Goal: Check status: Check status

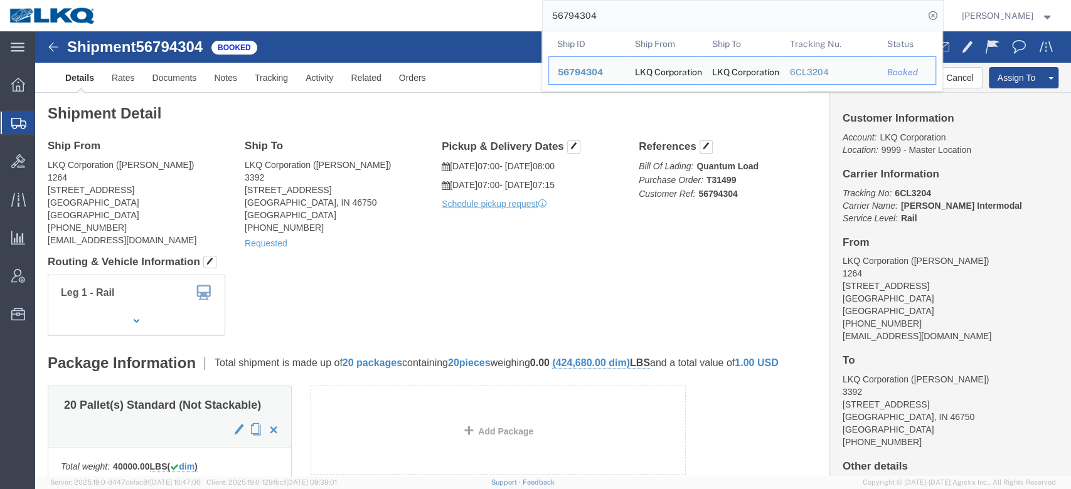
click at [597, 19] on input "56794304" at bounding box center [733, 16] width 381 height 30
paste input "86795"
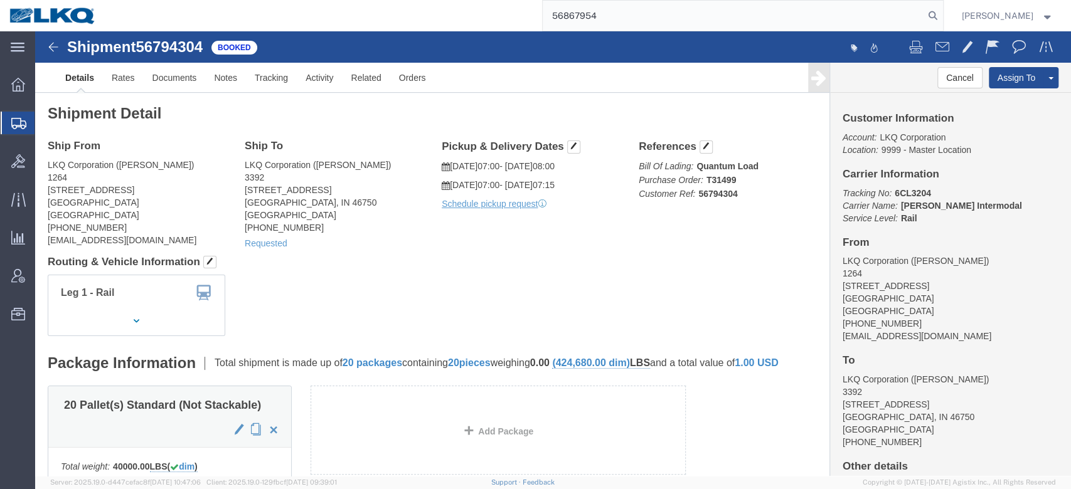
type input "56867954"
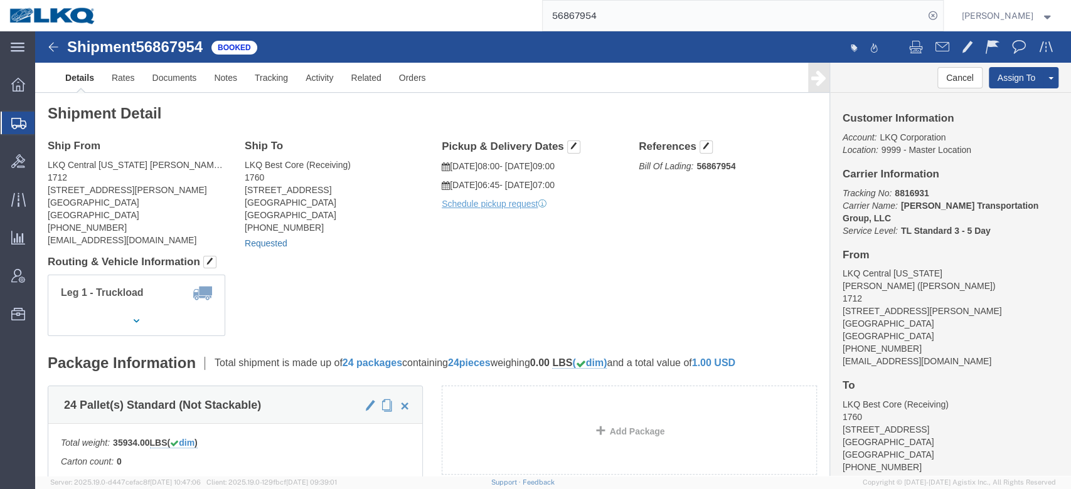
click link "Requested"
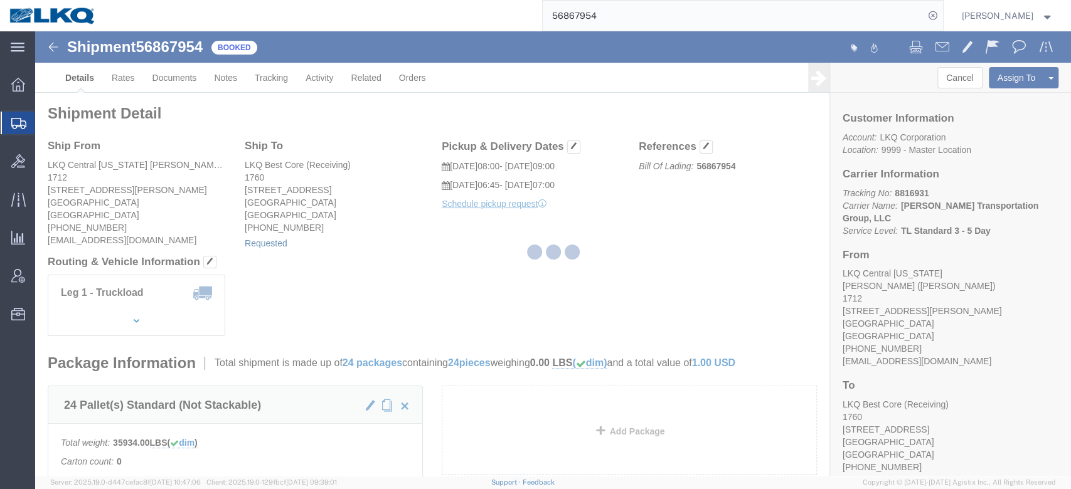
select select "1"
select select
select select "15"
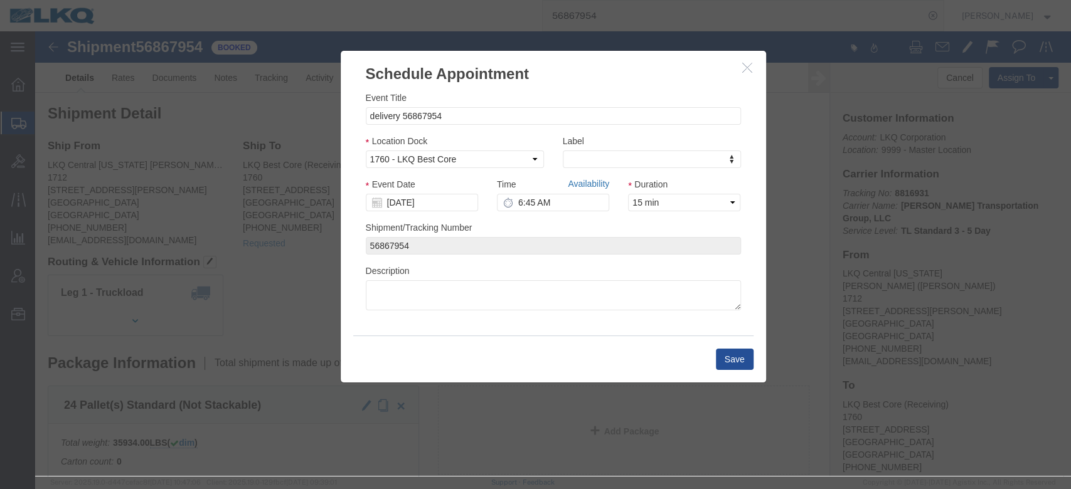
click link "Availability"
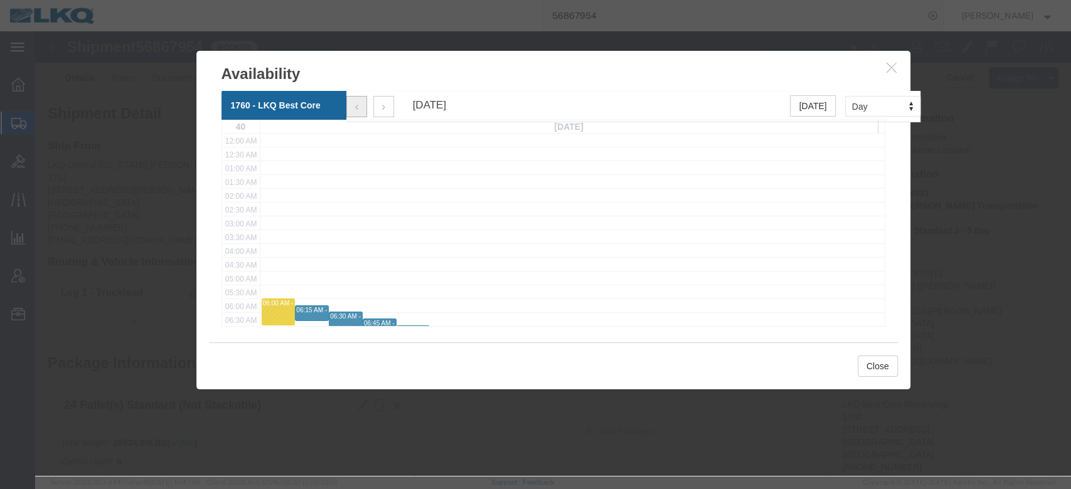
click button "button"
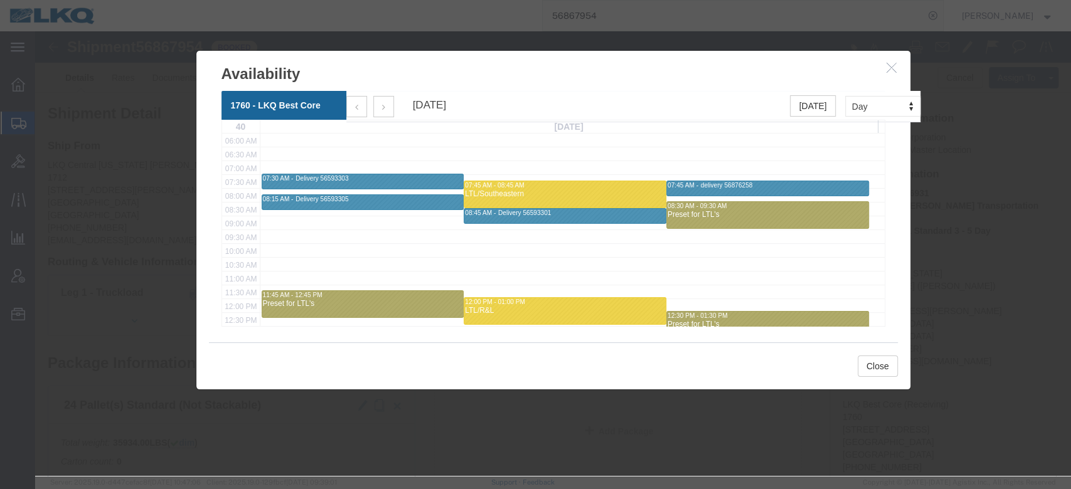
click icon "button"
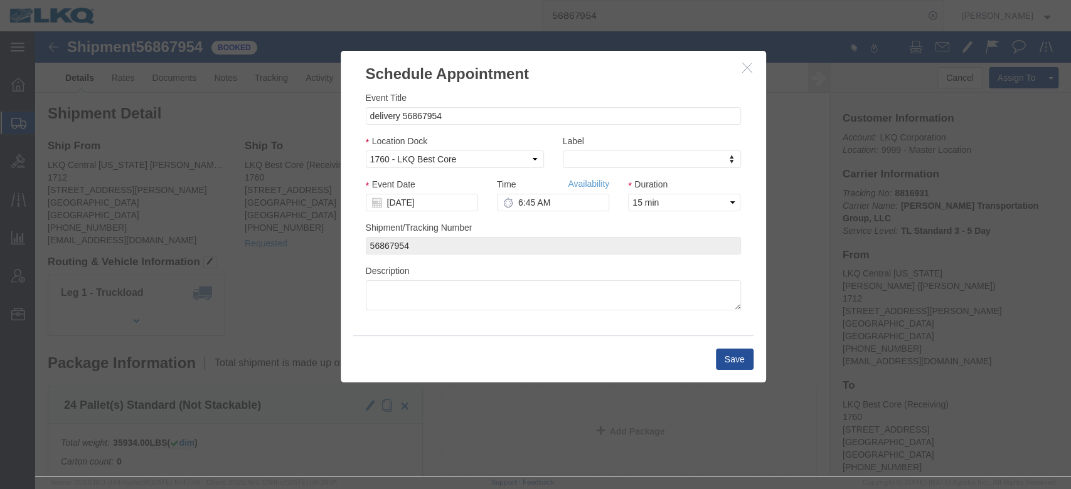
drag, startPoint x: 712, startPoint y: 37, endPoint x: 619, endPoint y: 125, distance: 127.4
click icon "button"
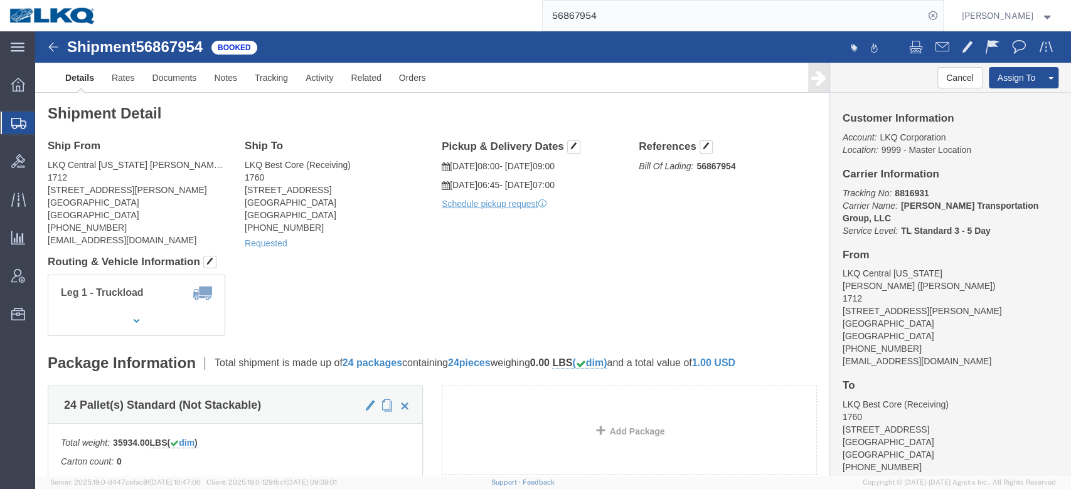
click div "Requested"
click link "Requested"
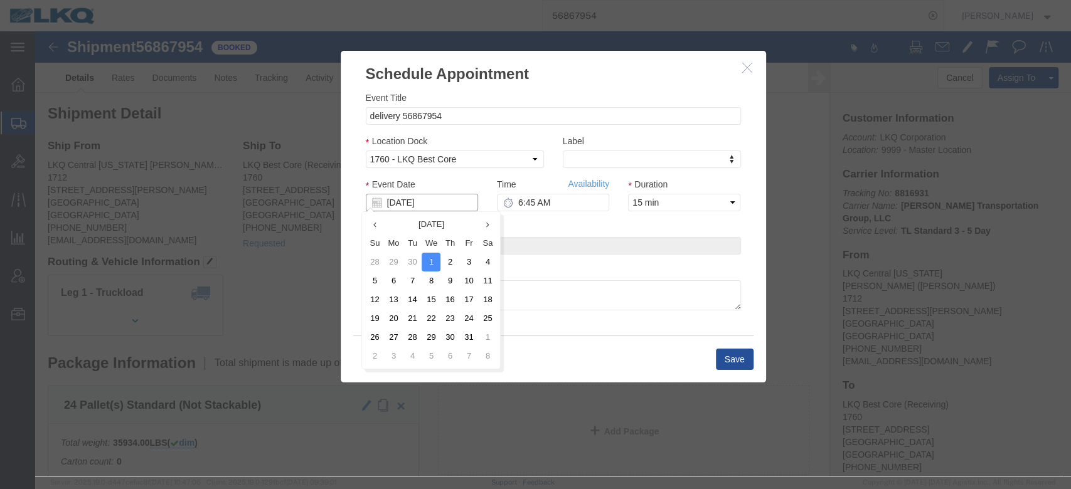
click input "[DATE]"
click td "30"
type input "[DATE]"
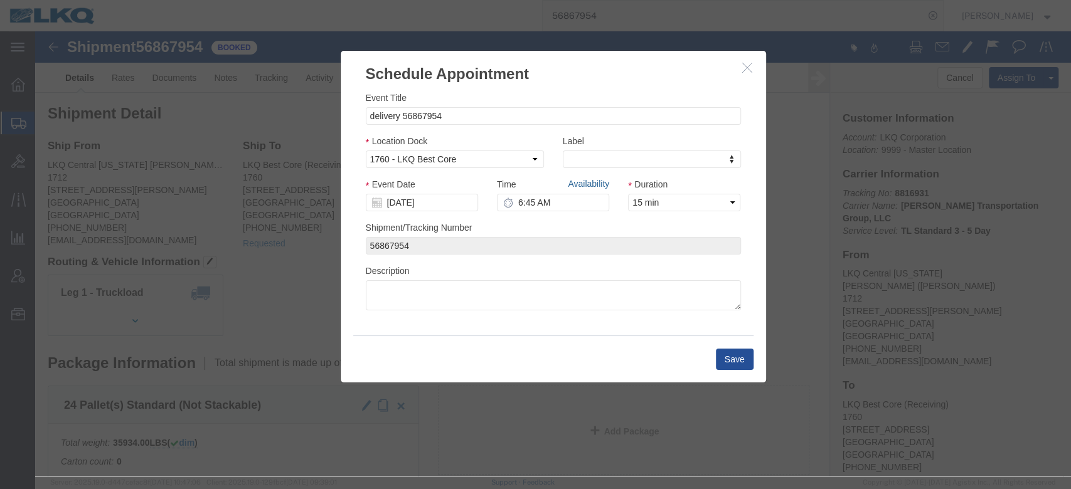
click link "Availability"
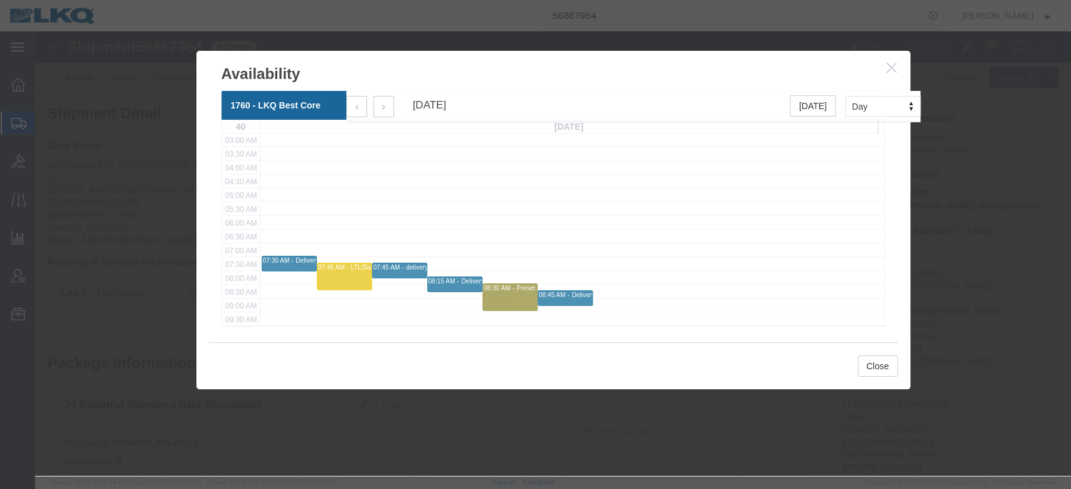
scroll to position [167, 0]
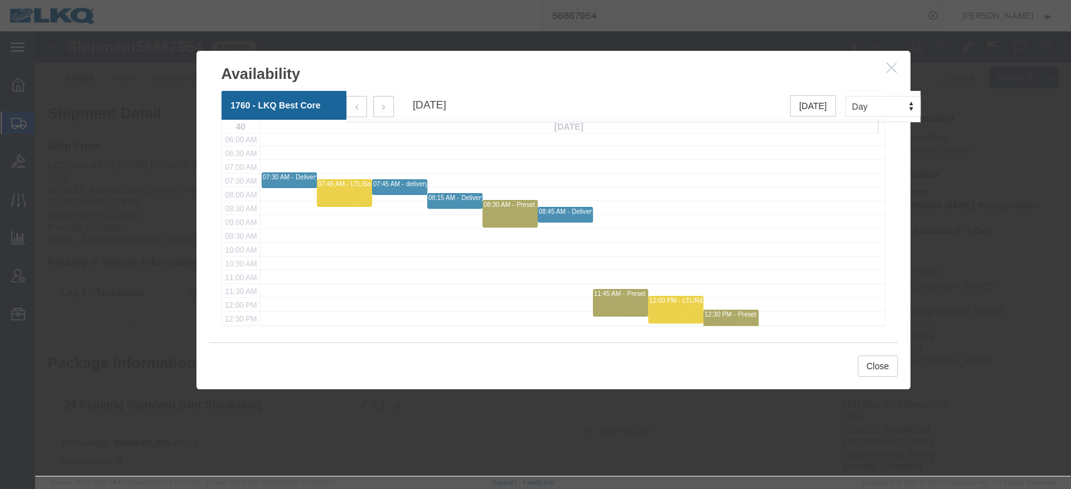
click icon "button"
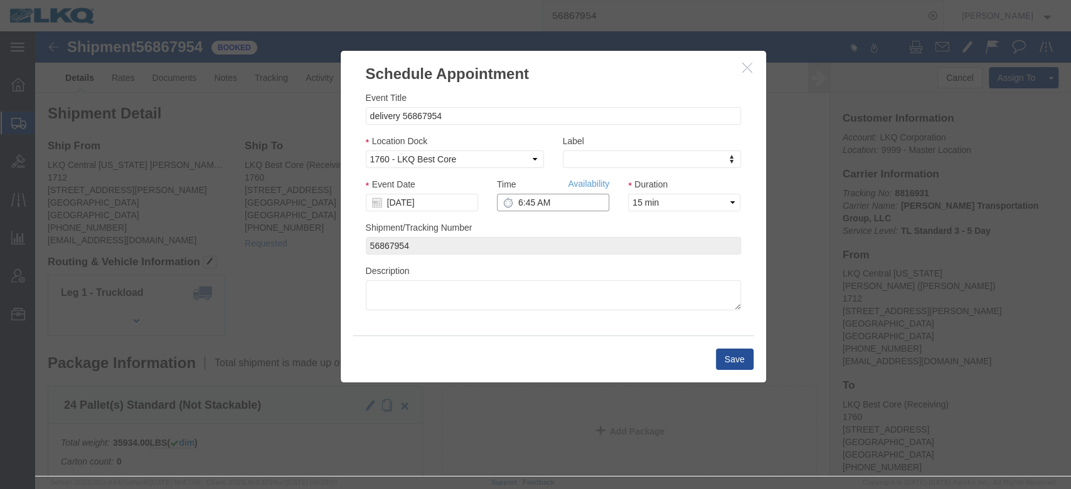
click input "6:45 AM"
type input "6:00 AM"
click button "Save"
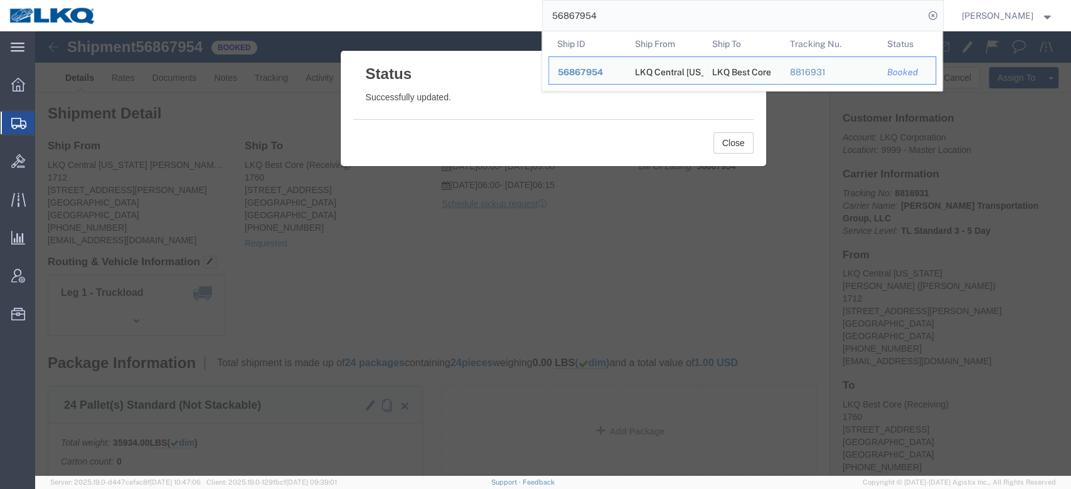
click at [612, 20] on input "56867954" at bounding box center [733, 16] width 381 height 30
paste input "5016"
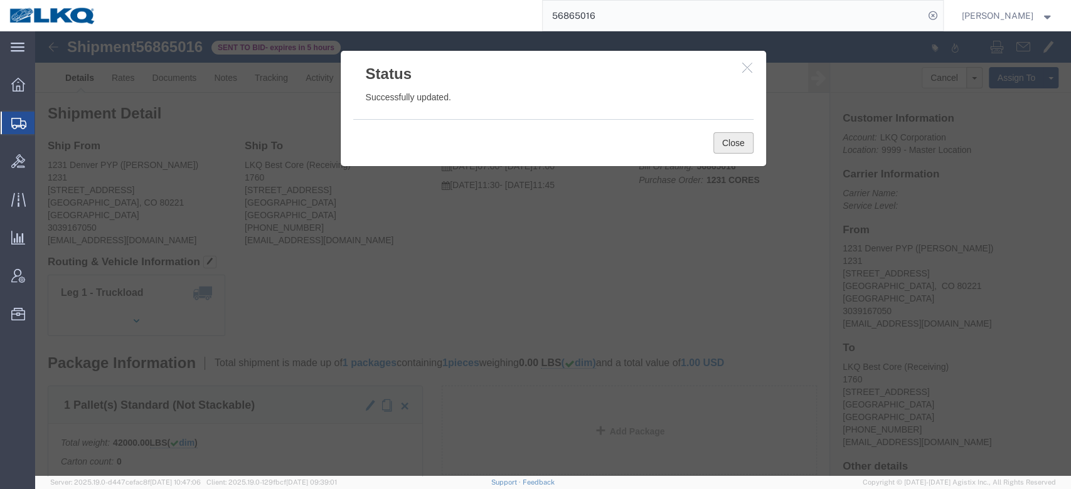
click button "Close"
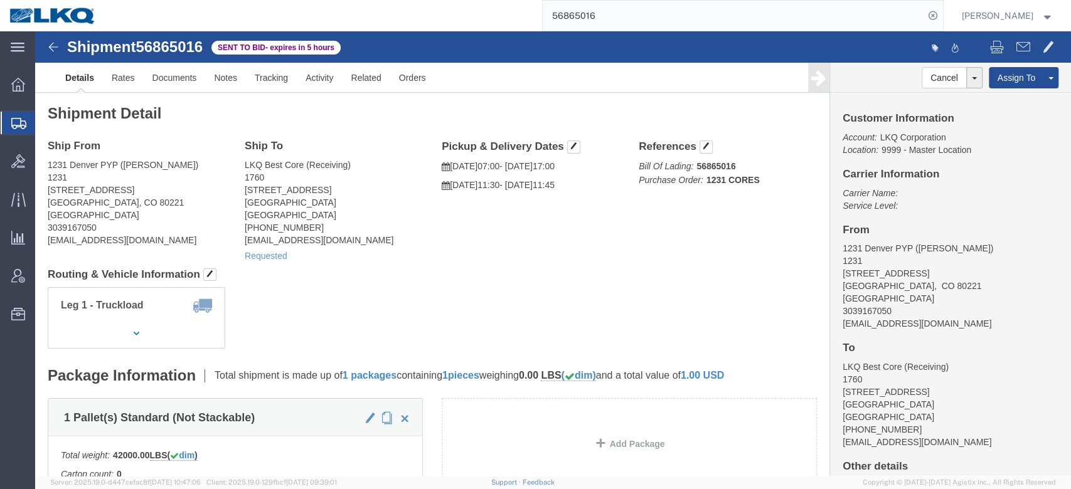
click div "Leg 1 - Truckload Vehicle 1: Standard Dry Van (53 Feet) Number of trucks: 1"
click link "Activity"
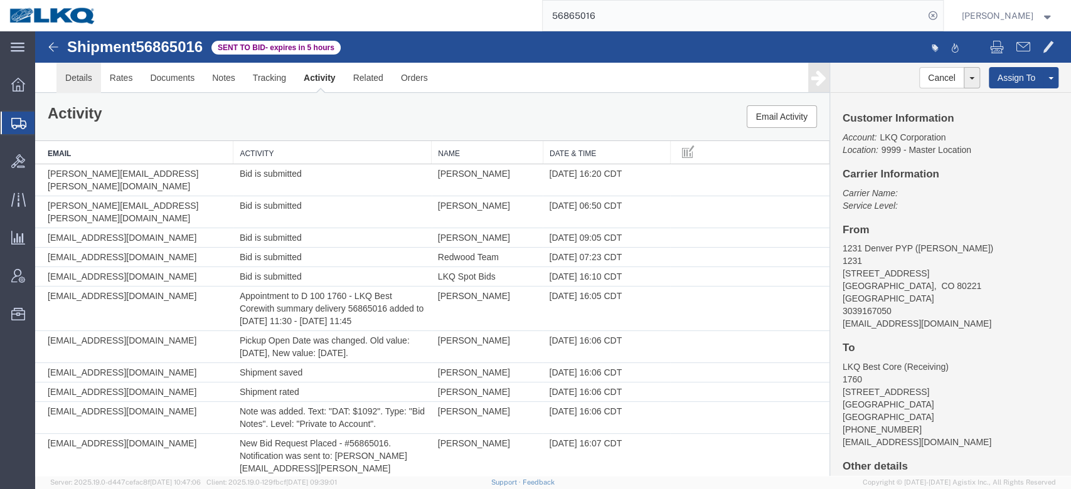
click at [90, 90] on link "Details" at bounding box center [78, 78] width 45 height 30
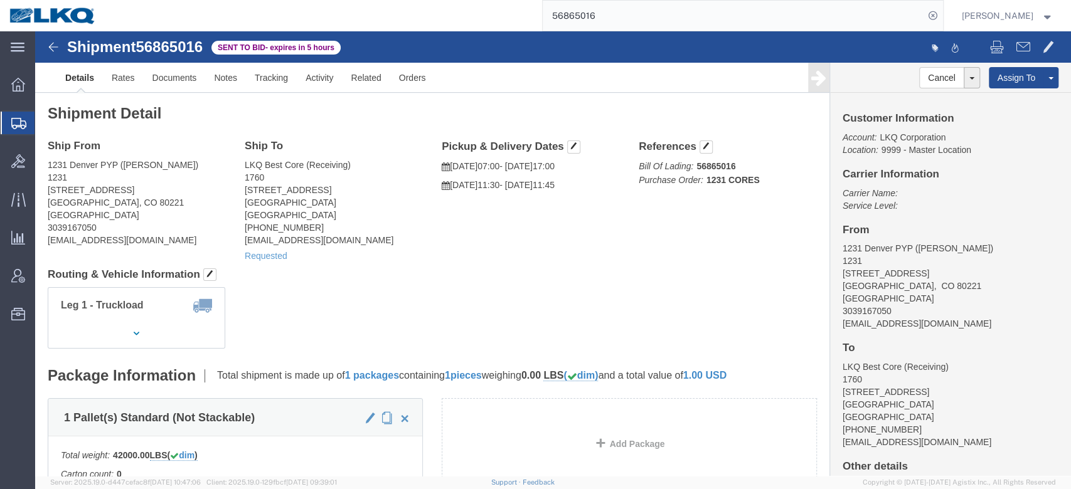
click at [602, 28] on input "56865016" at bounding box center [733, 16] width 381 height 30
type input "56877533"
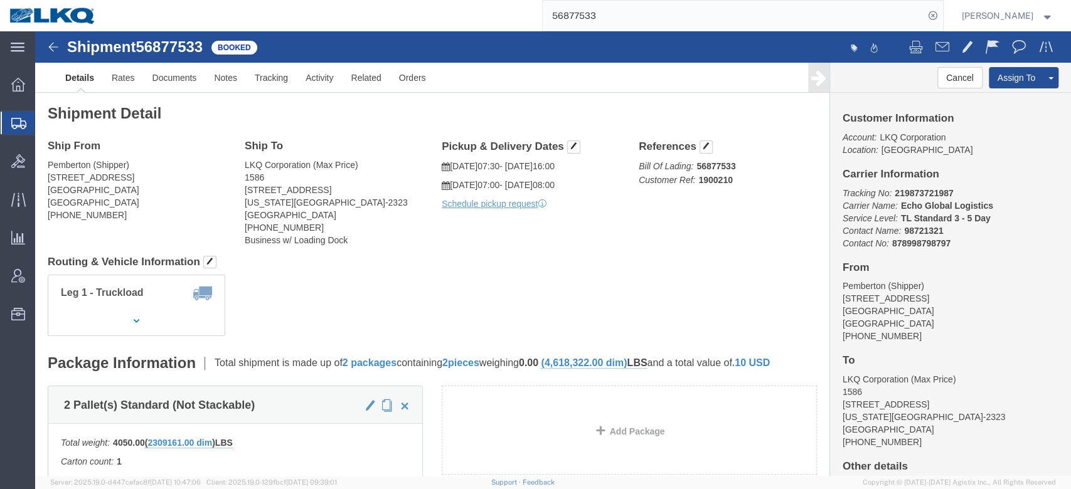
click div "Shipment 56877533 Booked Details Rates Documents Notes Tracking Activity Relate…"
click link "Documents"
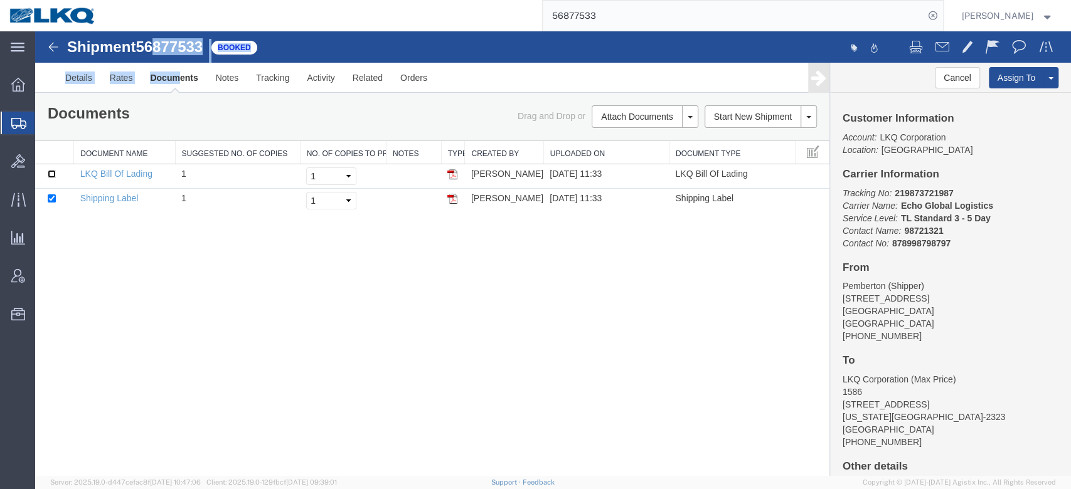
drag, startPoint x: 55, startPoint y: 173, endPoint x: 88, endPoint y: 213, distance: 51.7
click at [55, 173] on input "checkbox" at bounding box center [52, 174] width 8 height 8
checkbox input "true"
drag, startPoint x: 193, startPoint y: 285, endPoint x: 316, endPoint y: 225, distance: 136.4
click at [194, 285] on div "Shipment 56877533 2 of 2 Booked Details Rates Documents Notes Tracking Activity…" at bounding box center [553, 253] width 1036 height 445
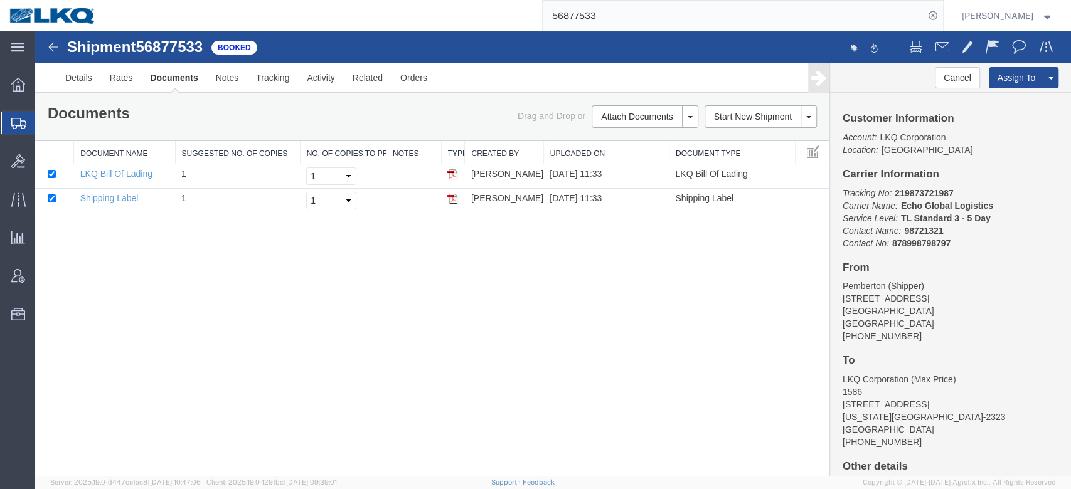
click at [591, 377] on div "Shipment 56877533 2 of 2 Booked Details Rates Documents Notes Tracking Activity…" at bounding box center [553, 253] width 1036 height 445
click at [0, 0] on span "Create Shipment" at bounding box center [0, 0] width 0 height 0
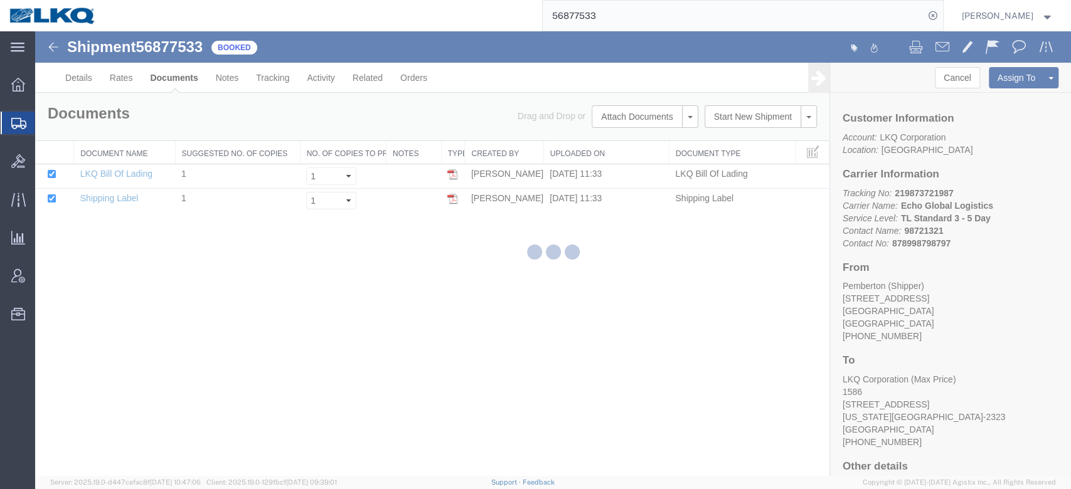
click at [25, 126] on icon at bounding box center [18, 123] width 15 height 11
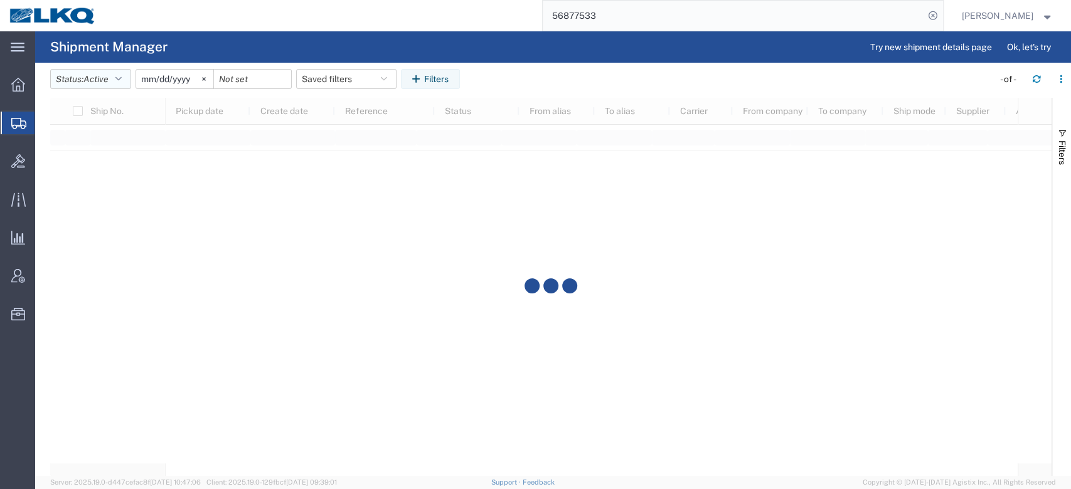
click at [105, 83] on span "Active" at bounding box center [95, 79] width 25 height 10
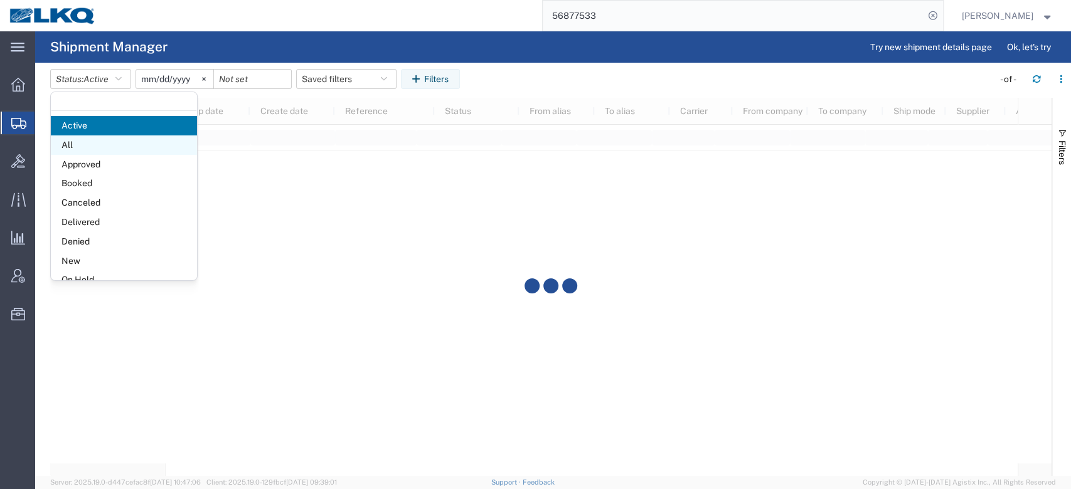
click at [83, 144] on span "All" at bounding box center [124, 145] width 146 height 19
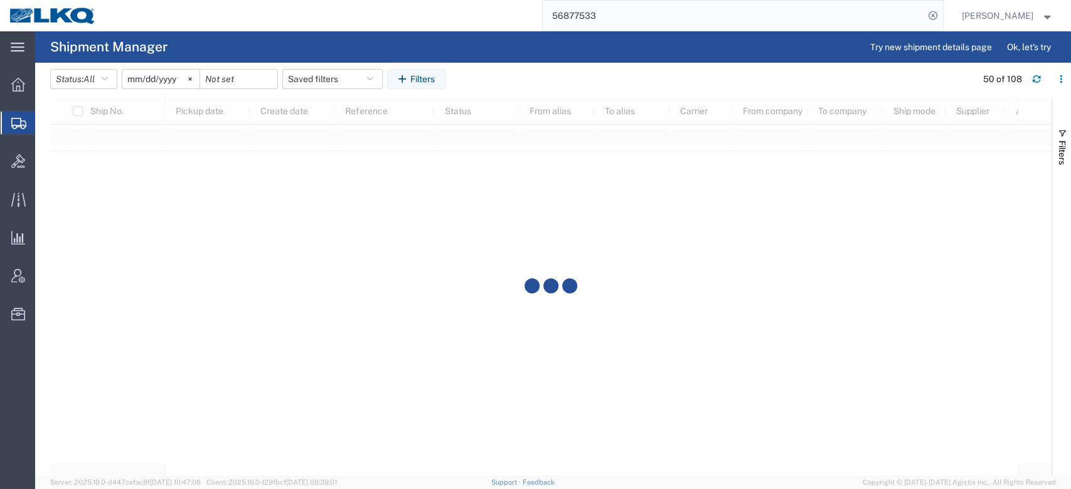
click at [145, 85] on input "[DATE]" at bounding box center [160, 79] width 77 height 19
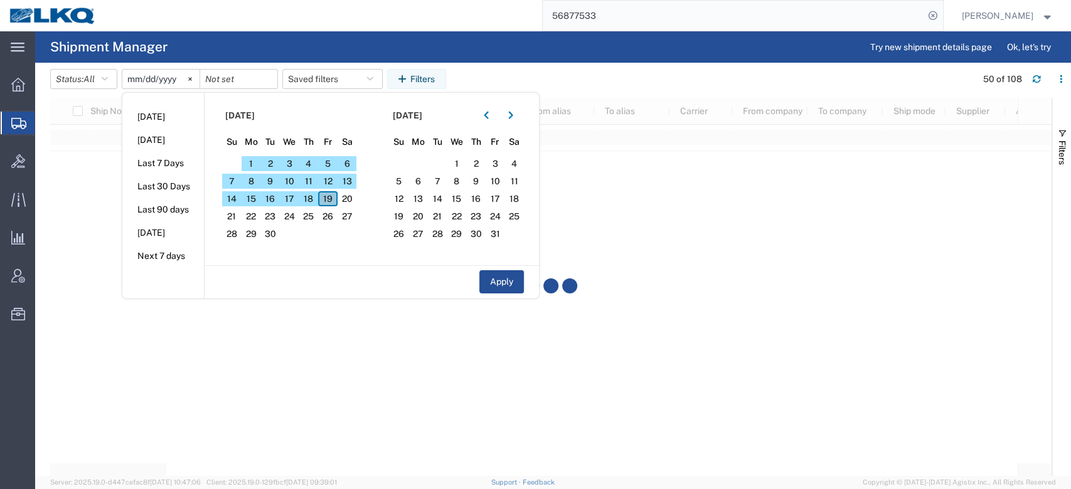
click at [335, 202] on span "19" at bounding box center [327, 198] width 19 height 15
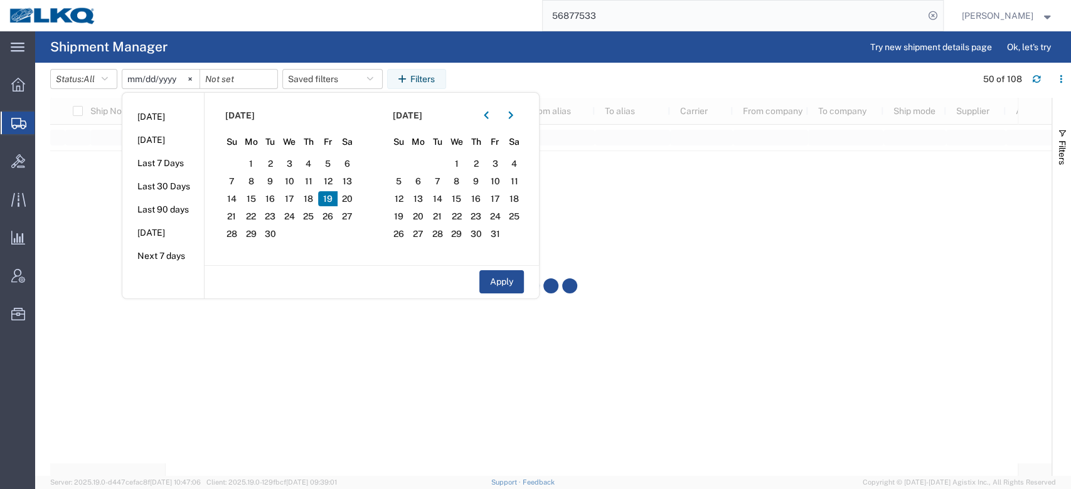
click at [335, 202] on span "19" at bounding box center [327, 198] width 19 height 15
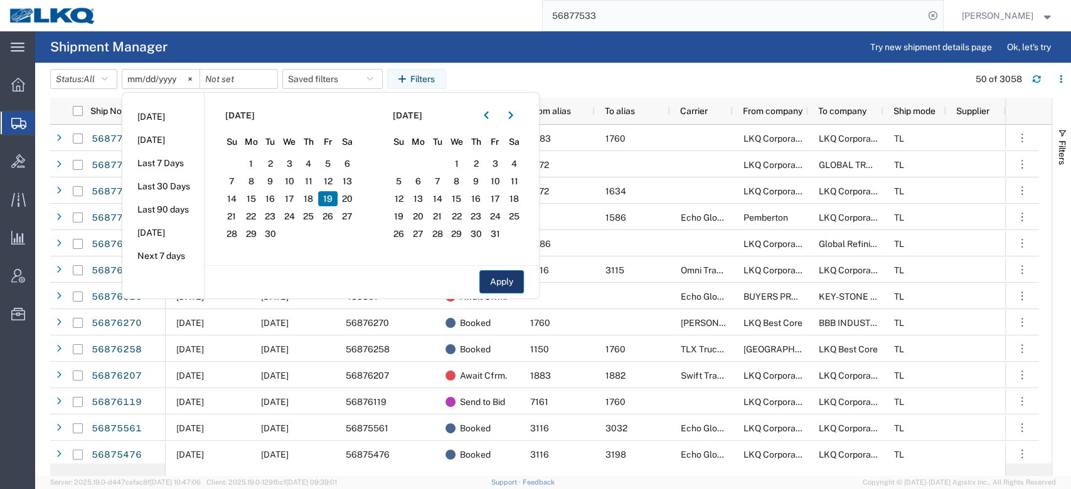
click at [496, 279] on button "Apply" at bounding box center [501, 281] width 45 height 23
type input "[DATE]"
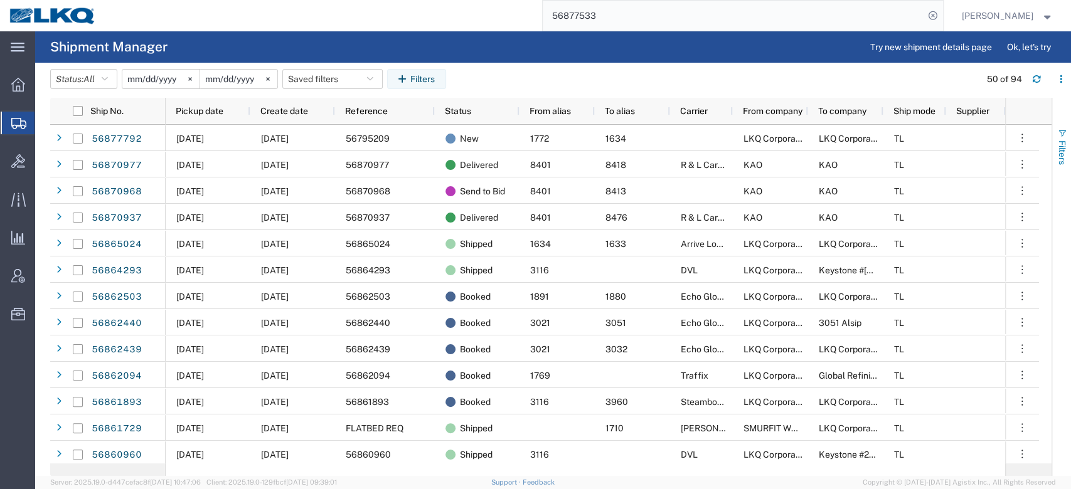
click at [1067, 147] on button "Filters" at bounding box center [1061, 147] width 19 height 68
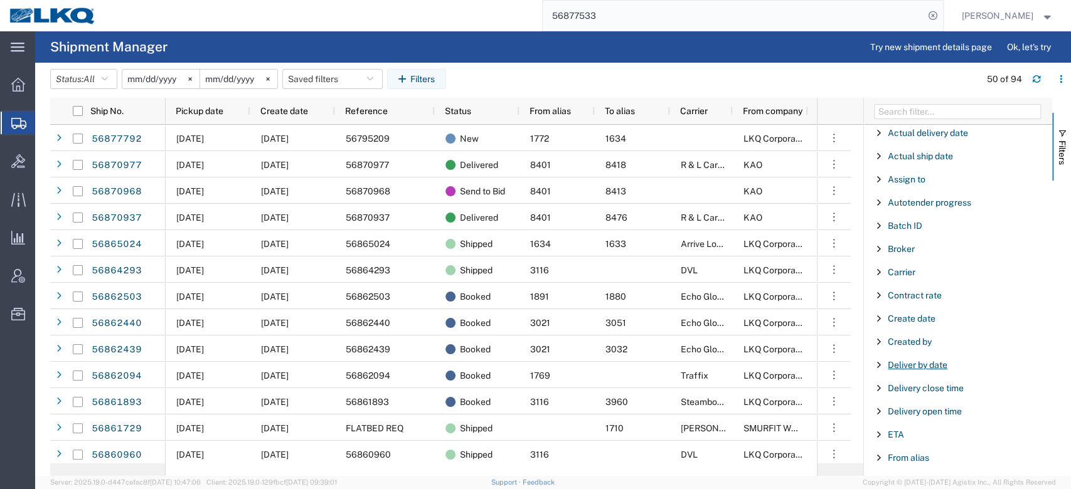
scroll to position [83, 0]
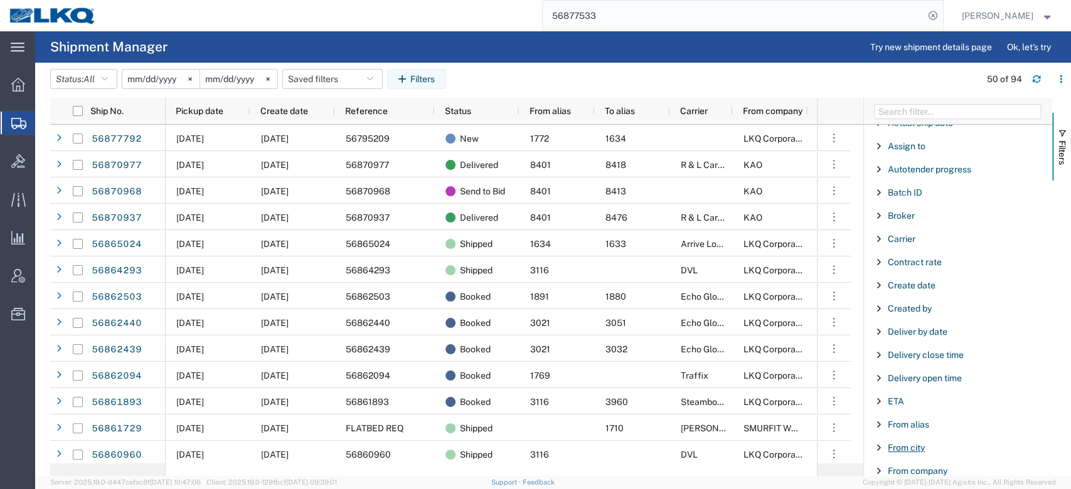
click at [919, 443] on span "From city" at bounding box center [906, 448] width 37 height 10
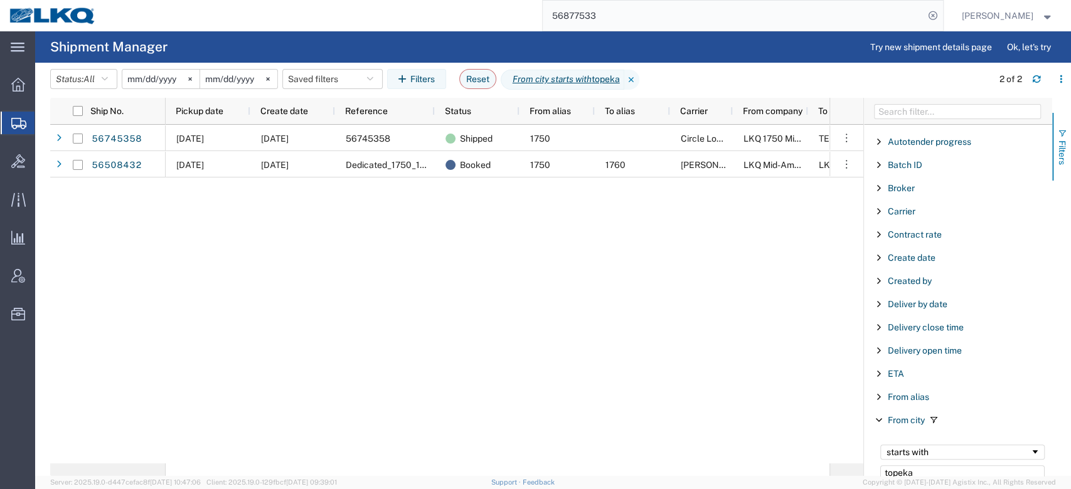
type input "topeka"
click at [1069, 135] on button "Filters" at bounding box center [1061, 147] width 19 height 68
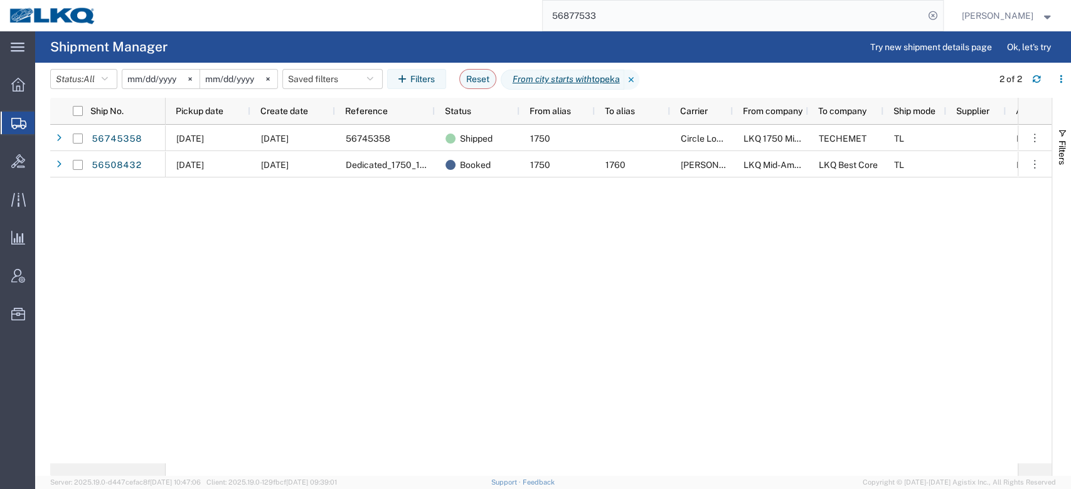
drag, startPoint x: 491, startPoint y: 253, endPoint x: 473, endPoint y: 254, distance: 17.6
click at [490, 253] on div "[DATE] [DATE] 56745358 Shipped [STREET_ADDRESS] TL LKQ Corporation [STREET_ADDR…" at bounding box center [592, 294] width 852 height 339
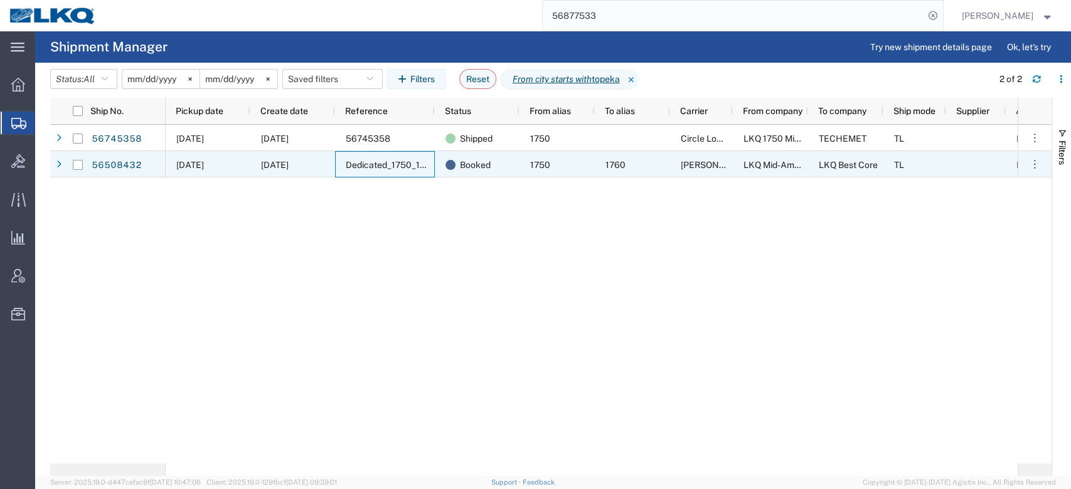
click at [371, 160] on span "Dedicated_1750_1760_Eng Trans" at bounding box center [414, 165] width 136 height 10
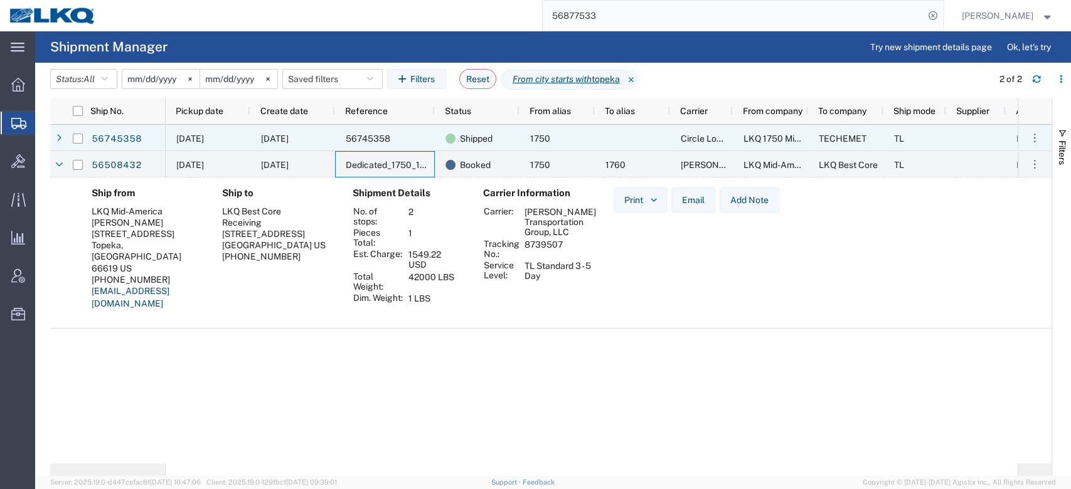
click at [369, 144] on div "56745358" at bounding box center [385, 138] width 100 height 26
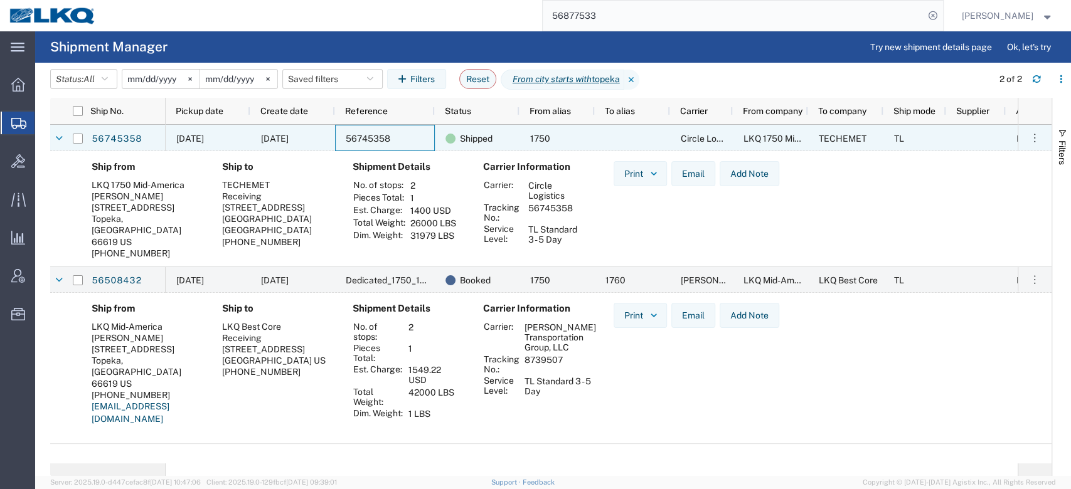
click at [370, 142] on span "56745358" at bounding box center [368, 139] width 45 height 10
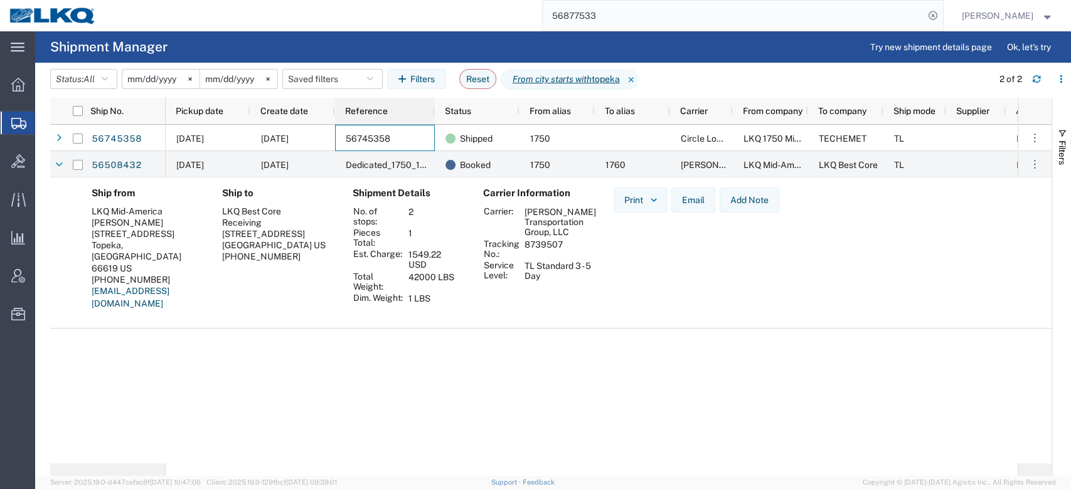
click at [361, 122] on div "Reference" at bounding box center [387, 111] width 85 height 26
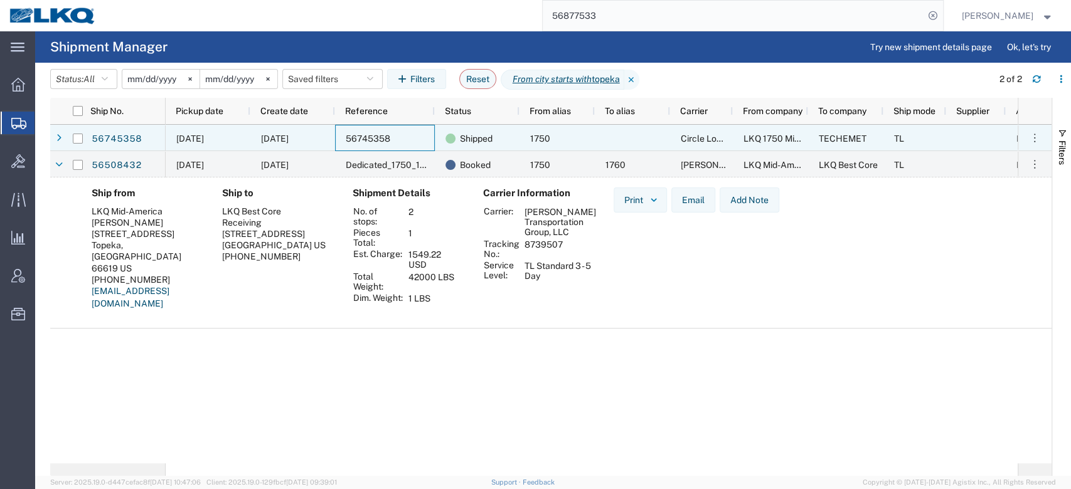
click at [358, 132] on div "56745358" at bounding box center [385, 138] width 100 height 26
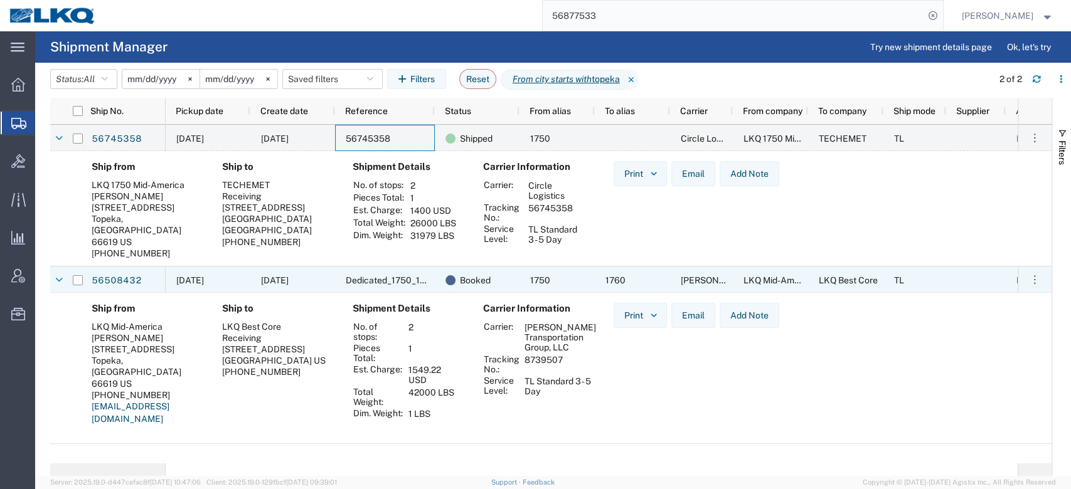
click at [427, 275] on span "Dedicated_1750_1760_Eng Trans" at bounding box center [414, 280] width 136 height 10
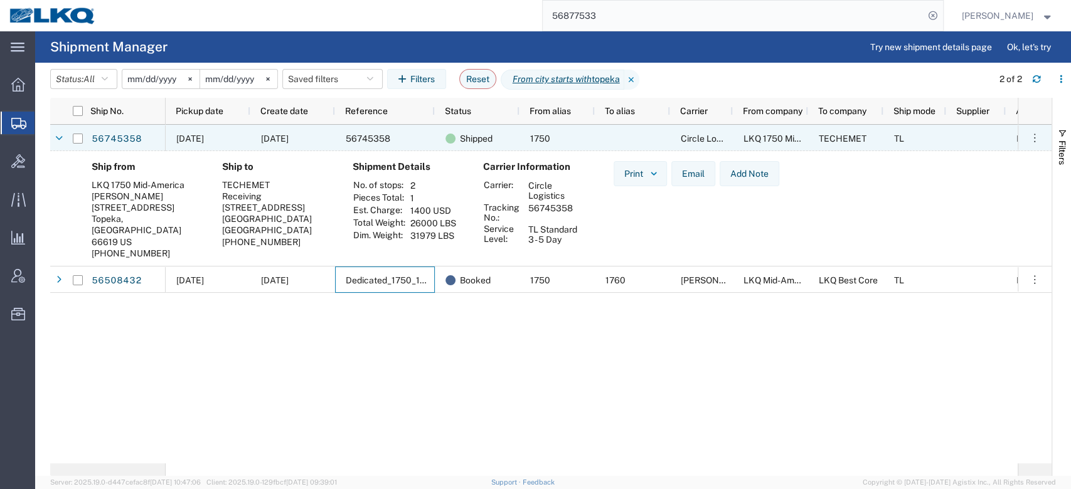
click at [389, 147] on div "56745358" at bounding box center [385, 138] width 100 height 26
